Goal: Information Seeking & Learning: Understand process/instructions

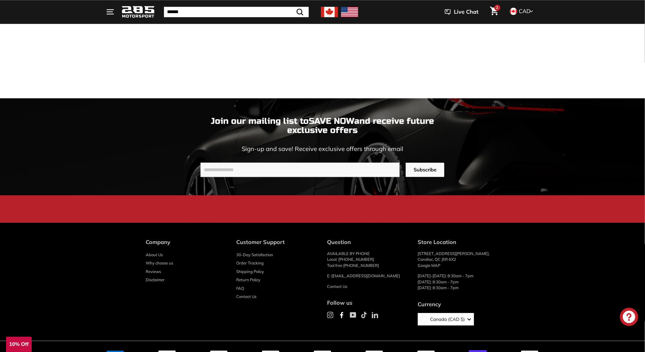
scroll to position [1634, 0]
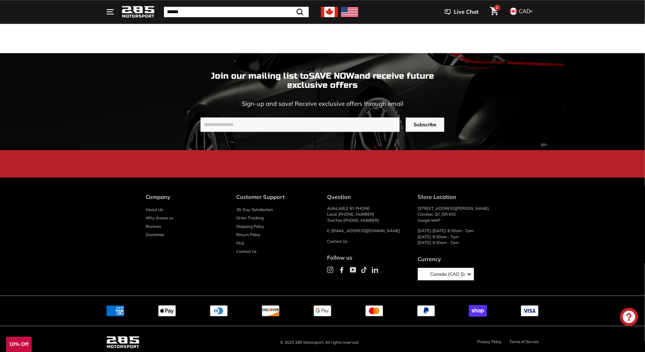
click at [151, 230] on link "Disclaimer" at bounding box center [155, 234] width 19 height 9
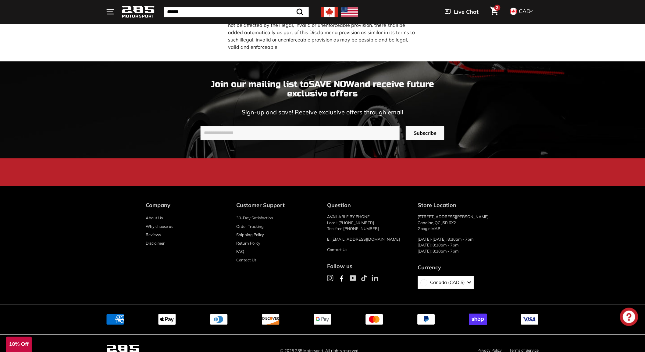
scroll to position [694, 0]
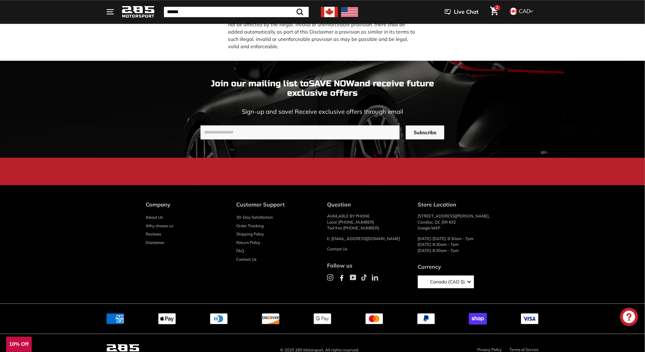
click at [489, 347] on link "Privacy Policy" at bounding box center [489, 349] width 25 height 5
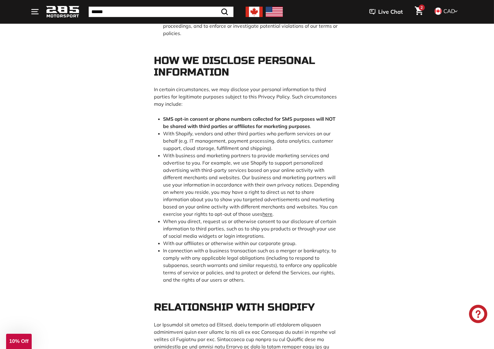
scroll to position [880, 0]
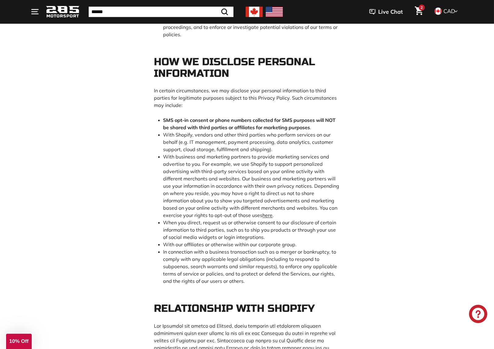
click at [197, 130] on b "SMS opt-in consent or phone numbers collected for SMS purposes will NOT be shar…" at bounding box center [249, 123] width 172 height 13
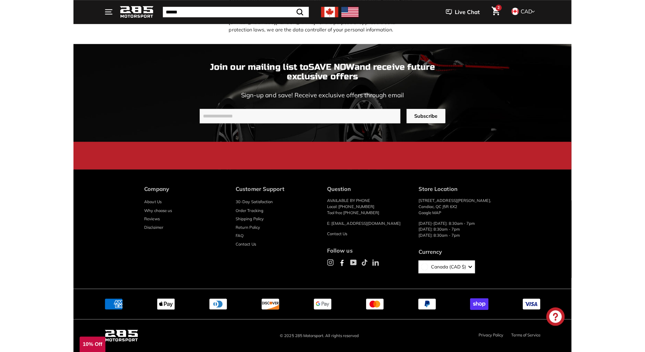
scroll to position [2489, 0]
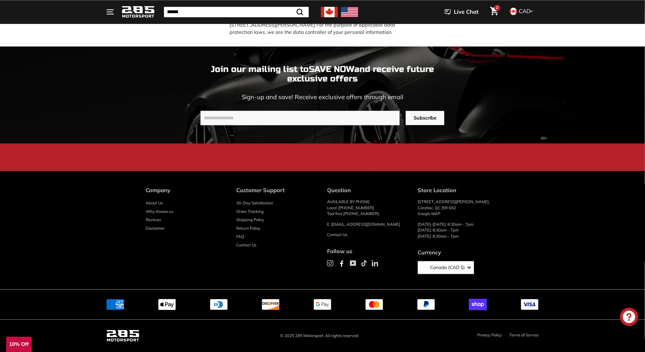
click at [517, 336] on link "Terms of Service" at bounding box center [524, 334] width 29 height 5
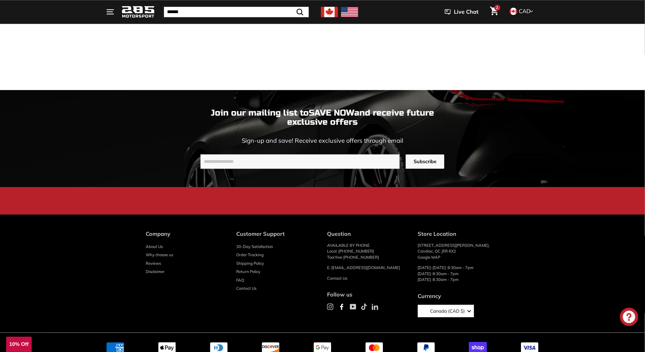
scroll to position [1634, 0]
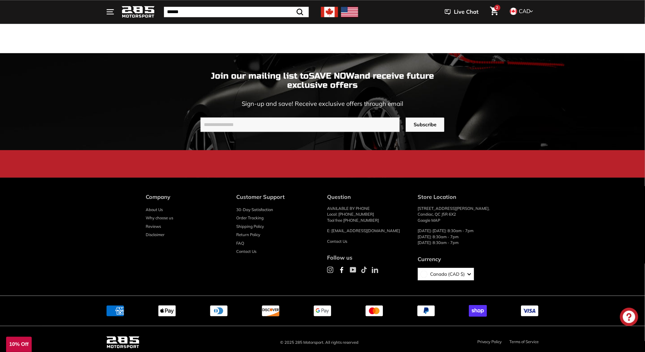
click at [490, 339] on link "Privacy Policy" at bounding box center [489, 341] width 25 height 5
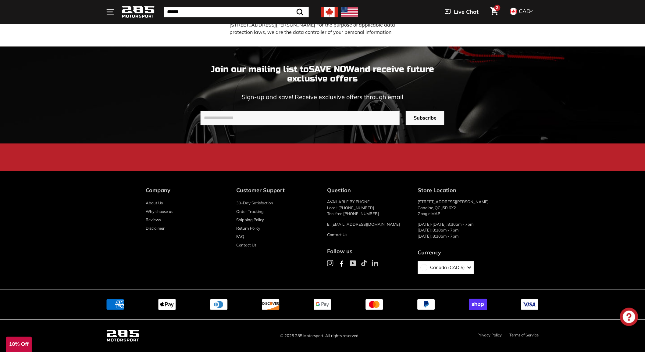
scroll to position [2489, 0]
click at [513, 334] on link "Terms of Service" at bounding box center [524, 334] width 29 height 5
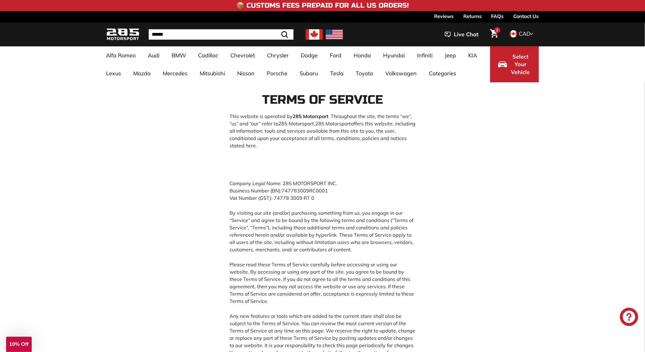
click at [524, 19] on link "Contact Us" at bounding box center [526, 16] width 25 height 10
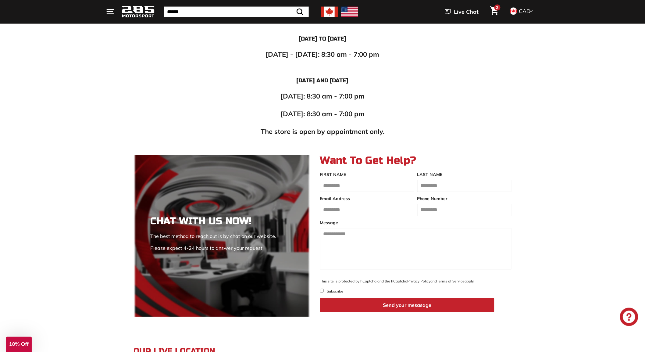
scroll to position [339, 0]
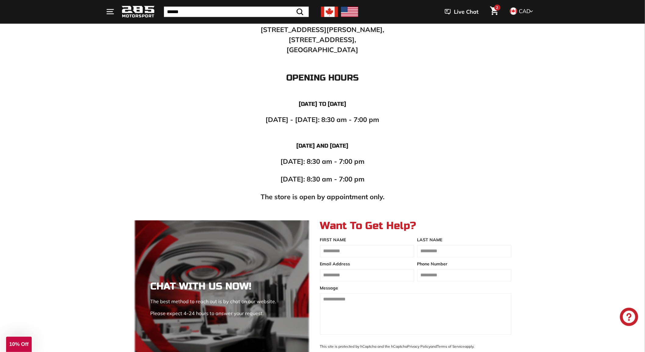
drag, startPoint x: 422, startPoint y: 226, endPoint x: 337, endPoint y: 223, distance: 84.8
click at [337, 223] on h2 "Want To Get Help?" at bounding box center [416, 225] width 192 height 11
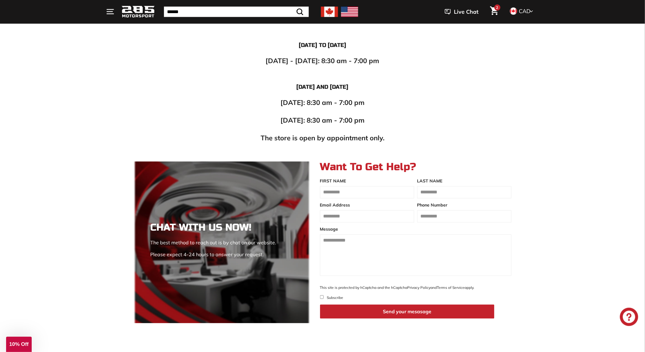
scroll to position [474, 0]
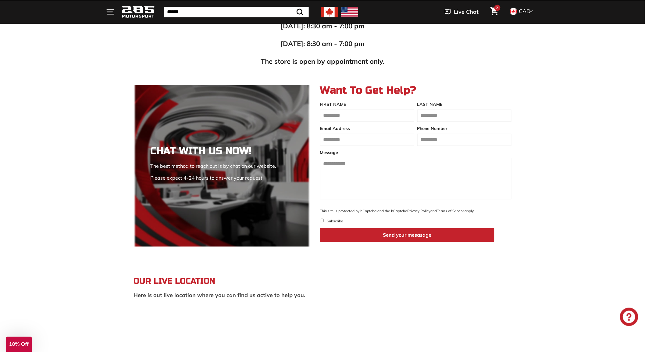
click at [343, 259] on main "**********" at bounding box center [322, 83] width 645 height 950
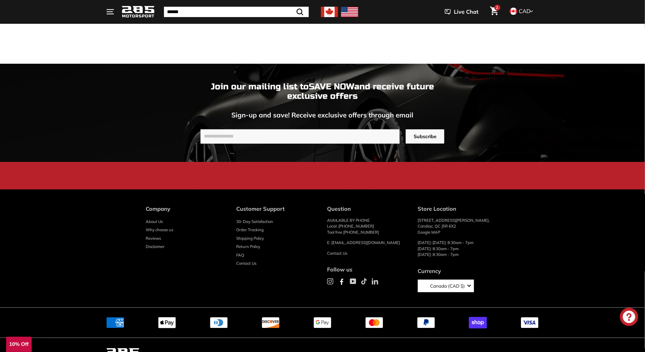
scroll to position [987, 0]
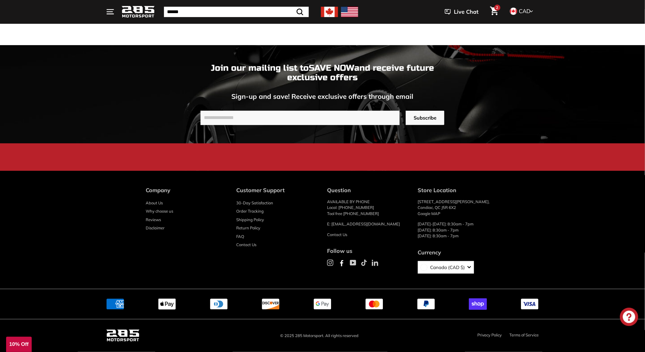
click at [486, 336] on link "Privacy Policy" at bounding box center [489, 334] width 25 height 5
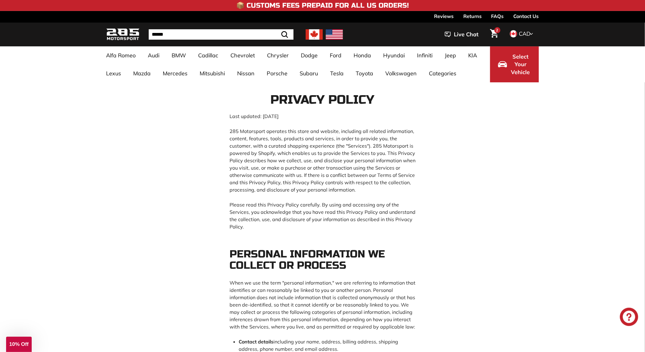
click at [522, 14] on link "Contact Us" at bounding box center [526, 16] width 25 height 10
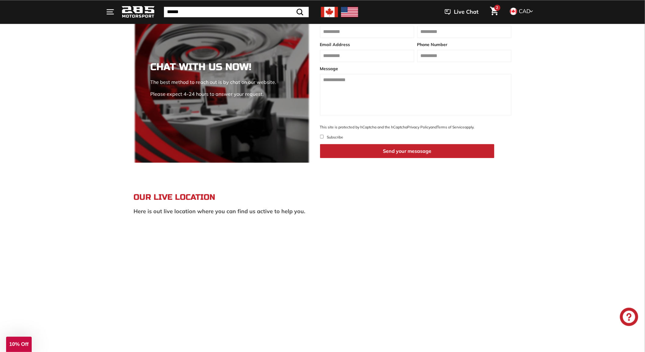
scroll to position [542, 0]
